Goal: Information Seeking & Learning: Learn about a topic

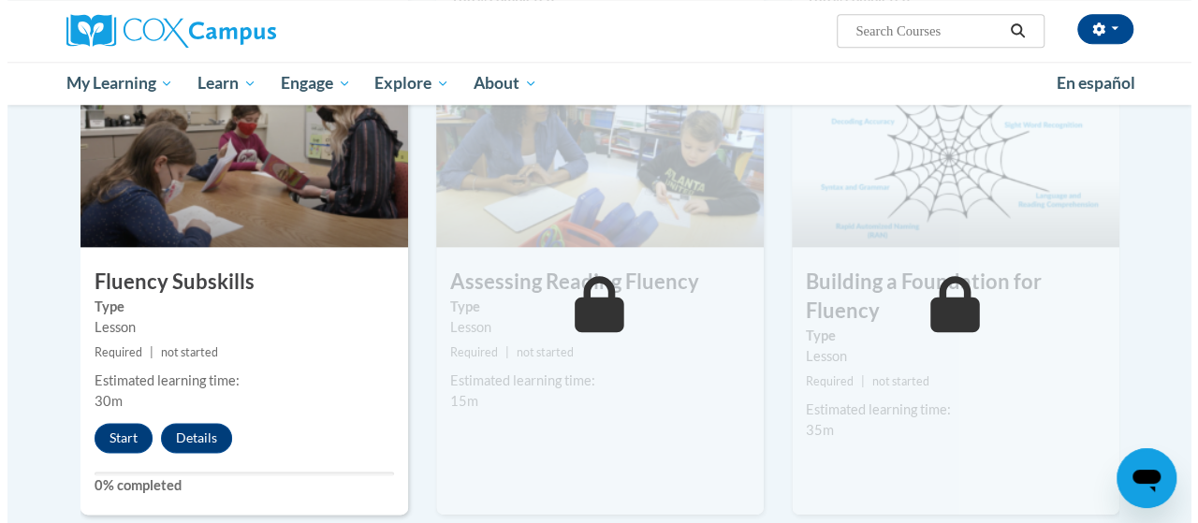
scroll to position [978, 0]
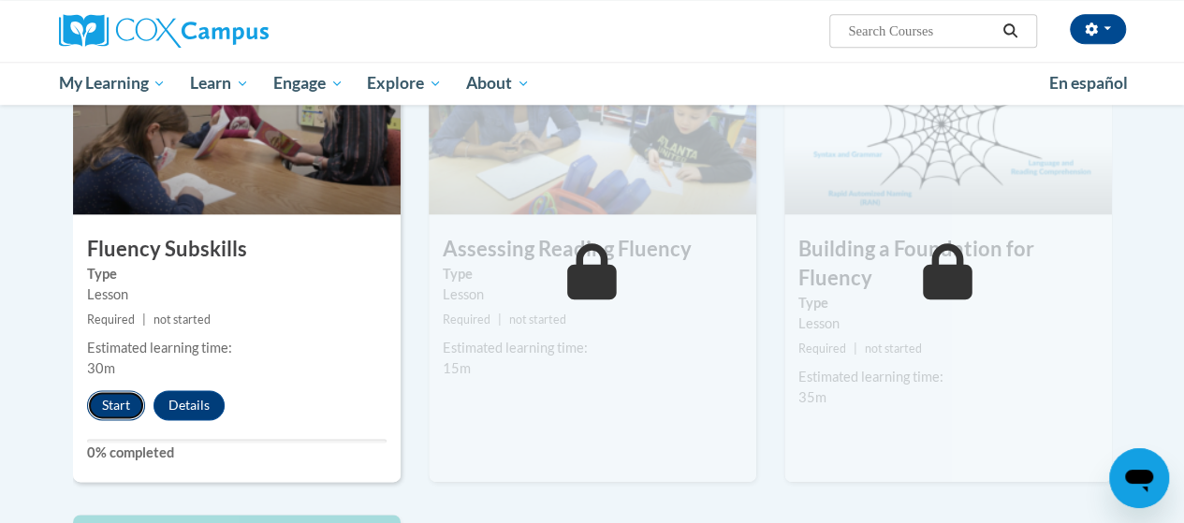
click at [110, 403] on button "Start" at bounding box center [116, 405] width 58 height 30
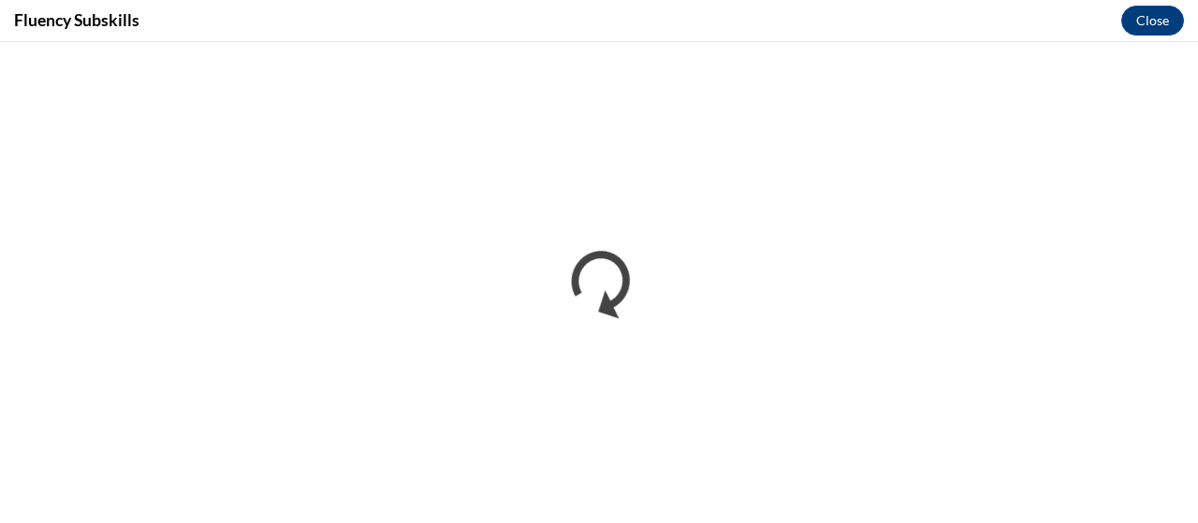
scroll to position [0, 0]
